Goal: Information Seeking & Learning: Find specific page/section

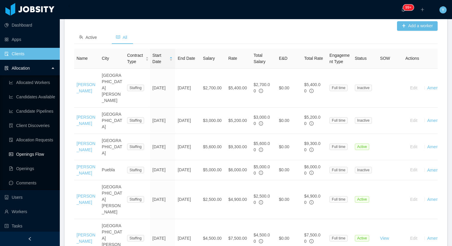
click at [24, 153] on link "Openings Flow" at bounding box center [32, 154] width 46 height 12
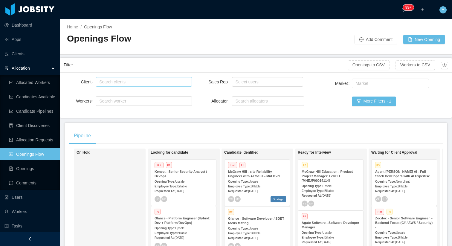
click at [133, 84] on div "Search clients" at bounding box center [142, 82] width 86 height 6
type input "******"
click at [140, 95] on li "McGraw-Hill Education" at bounding box center [144, 94] width 96 height 10
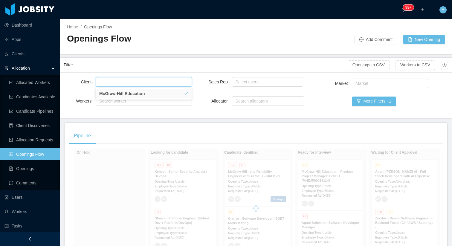
click at [172, 69] on div "Filter" at bounding box center [206, 64] width 284 height 11
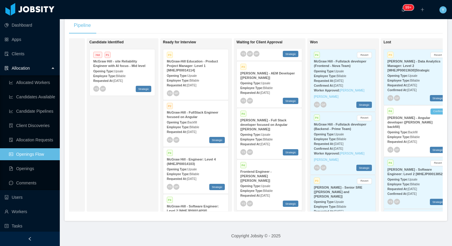
scroll to position [85, 0]
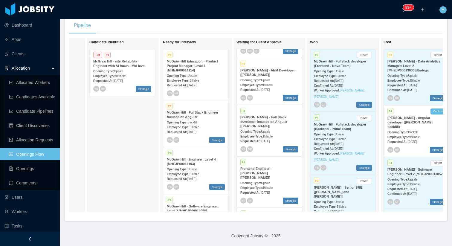
click at [268, 78] on div "Opening Type: Upsale" at bounding box center [269, 80] width 58 height 6
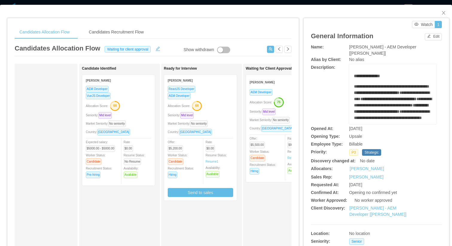
scroll to position [0, 29]
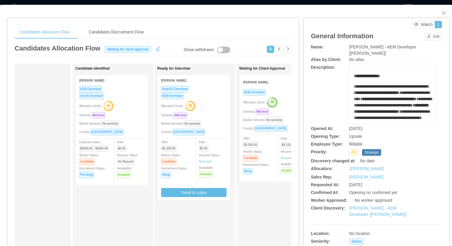
click at [279, 95] on div "AEM Developer" at bounding box center [275, 92] width 65 height 7
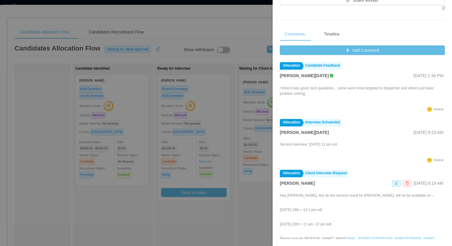
scroll to position [222, 0]
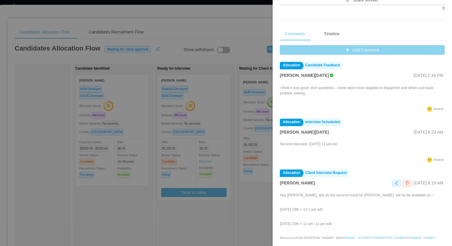
click at [351, 51] on button "Add Comment" at bounding box center [362, 50] width 165 height 10
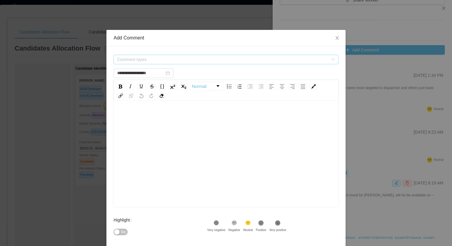
click at [265, 62] on span "Comment types" at bounding box center [222, 59] width 211 height 6
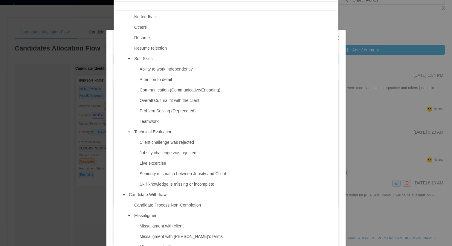
scroll to position [370, 0]
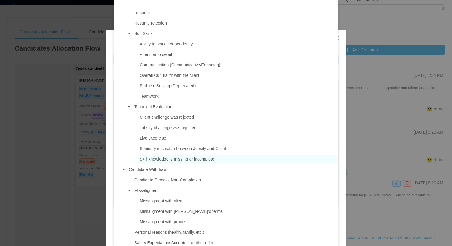
click at [155, 158] on span "Skill knowledge is missing or incomplete" at bounding box center [177, 159] width 75 height 5
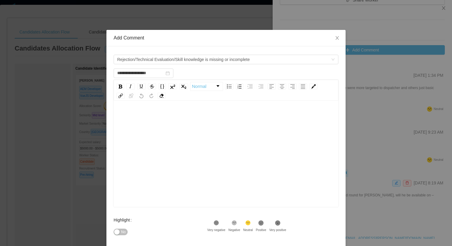
click at [178, 145] on div "rdw-editor" at bounding box center [225, 163] width 215 height 105
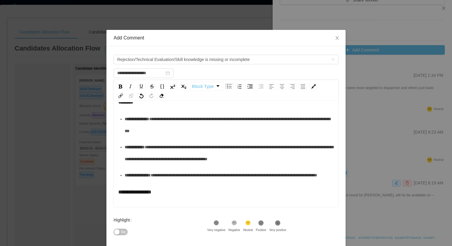
scroll to position [0, 0]
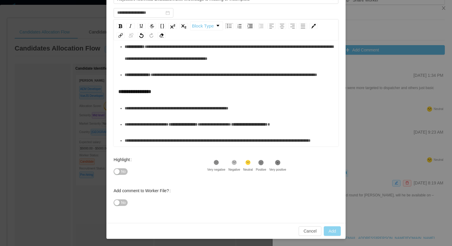
click at [335, 232] on button "Add" at bounding box center [332, 231] width 17 height 10
type input "**********"
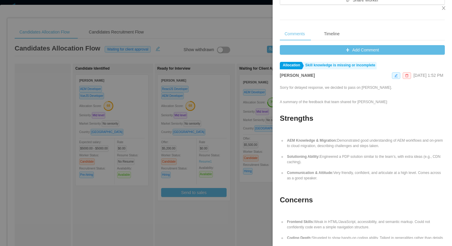
click at [216, 38] on div at bounding box center [226, 123] width 452 height 246
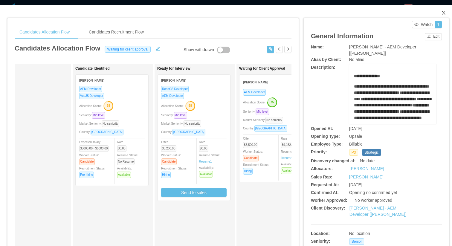
click at [442, 13] on icon "icon: close" at bounding box center [443, 12] width 5 height 5
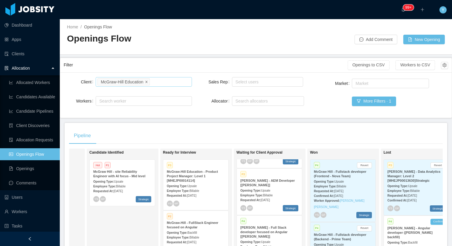
click at [147, 81] on icon "icon: close" at bounding box center [146, 81] width 2 height 2
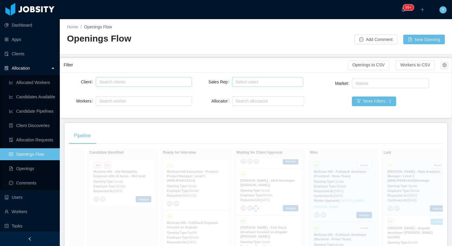
click at [245, 83] on div "Select users" at bounding box center [266, 82] width 62 height 6
type input "*****"
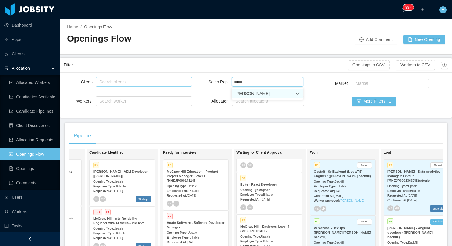
click at [246, 92] on li "[PERSON_NAME]" at bounding box center [267, 94] width 71 height 10
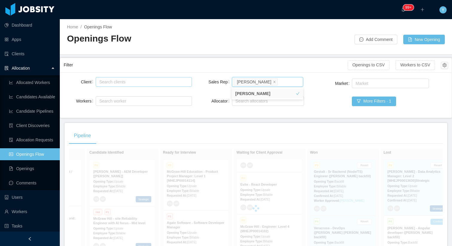
click at [301, 58] on div "Filter Openings to CSV Workers to CSV Client Search clients Workers Search work…" at bounding box center [256, 88] width 392 height 60
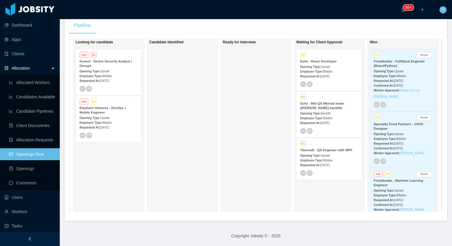
scroll to position [0, 74]
click at [213, 17] on div "··· 99+ ··· ··· Y ···" at bounding box center [225, 9] width 453 height 19
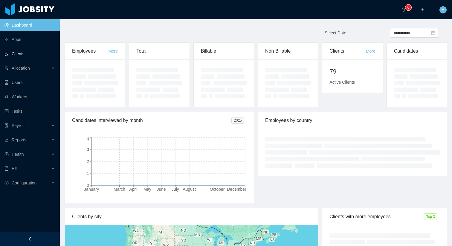
click at [33, 51] on link "Clients" at bounding box center [29, 54] width 51 height 12
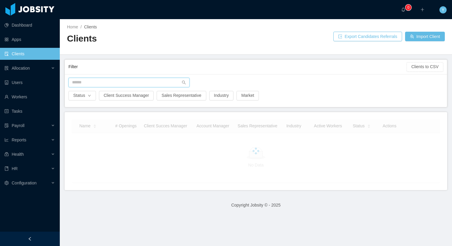
click at [87, 82] on input "text" at bounding box center [128, 83] width 121 height 10
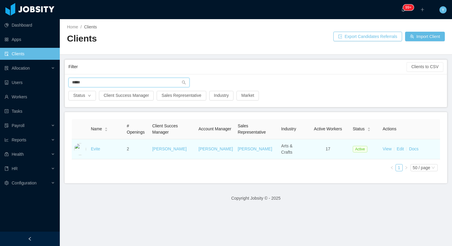
type input "*****"
click at [415, 150] on link "Docs" at bounding box center [414, 148] width 10 height 5
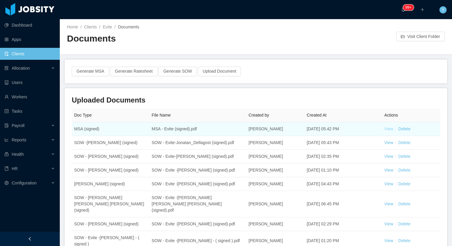
click at [386, 128] on link "View" at bounding box center [388, 128] width 9 height 5
